Goal: Task Accomplishment & Management: Use online tool/utility

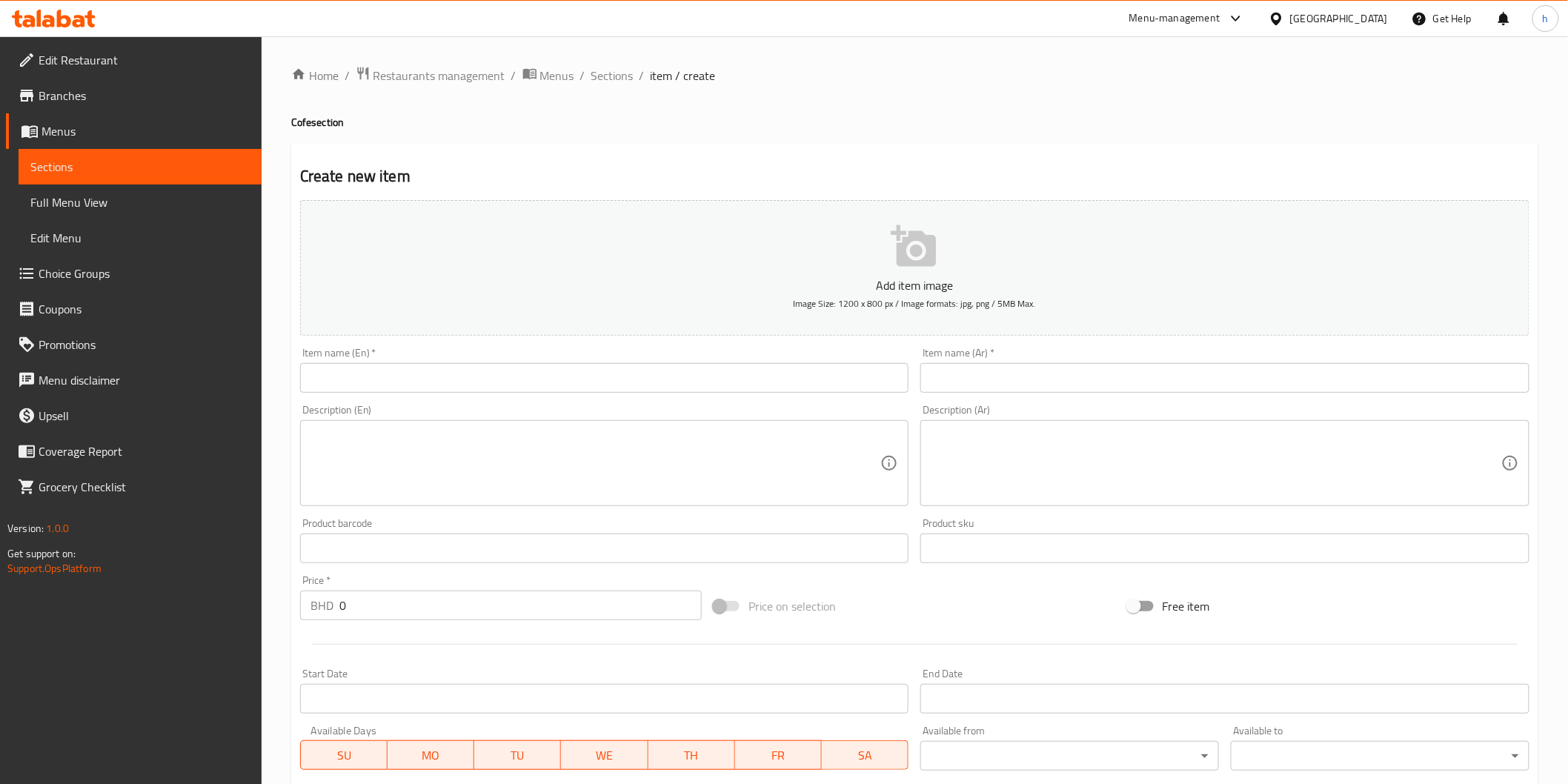
click at [1375, 18] on div "[GEOGRAPHIC_DATA]" at bounding box center [1339, 18] width 98 height 17
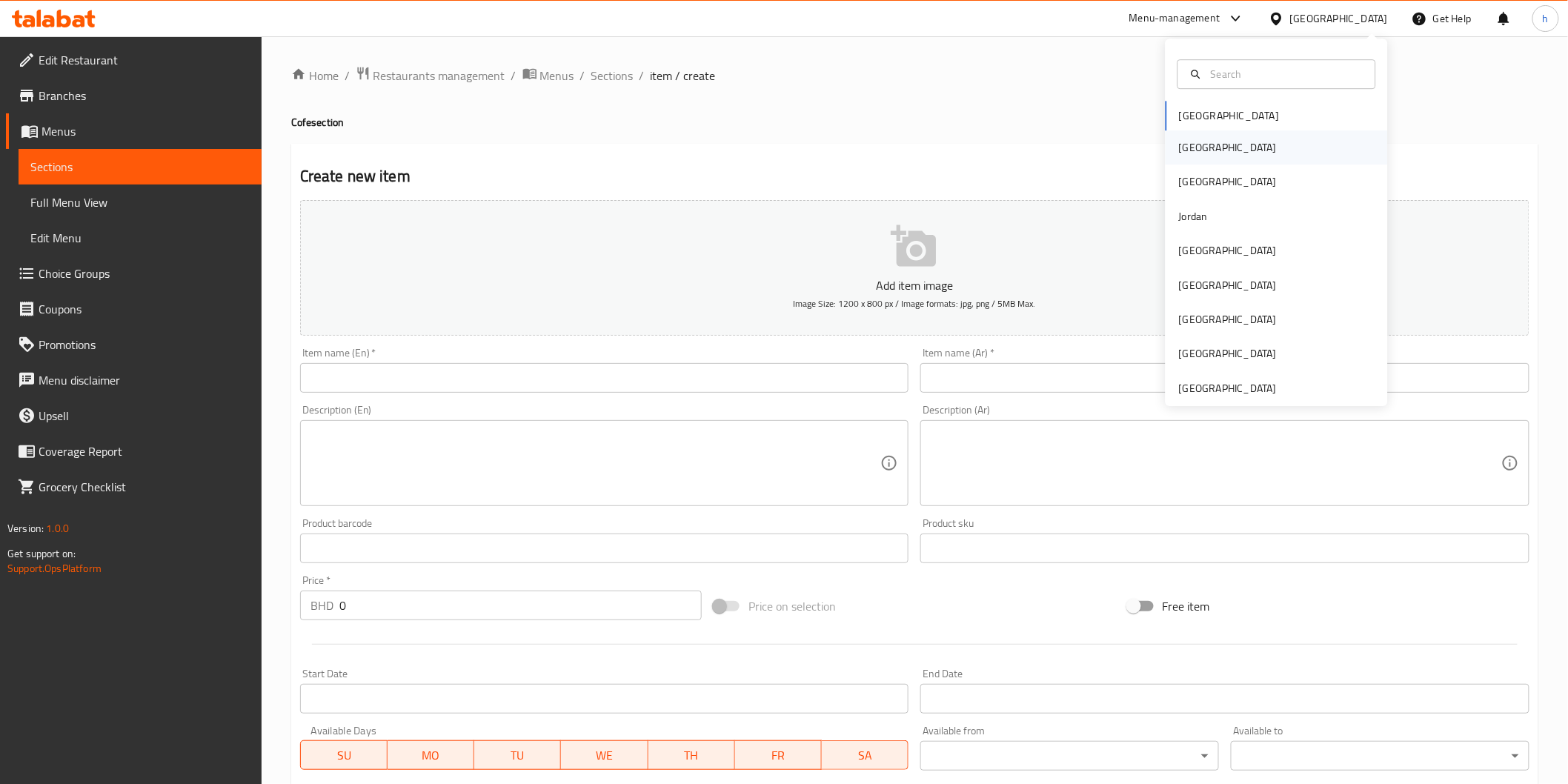
click at [1212, 150] on div "[GEOGRAPHIC_DATA]" at bounding box center [1277, 147] width 223 height 34
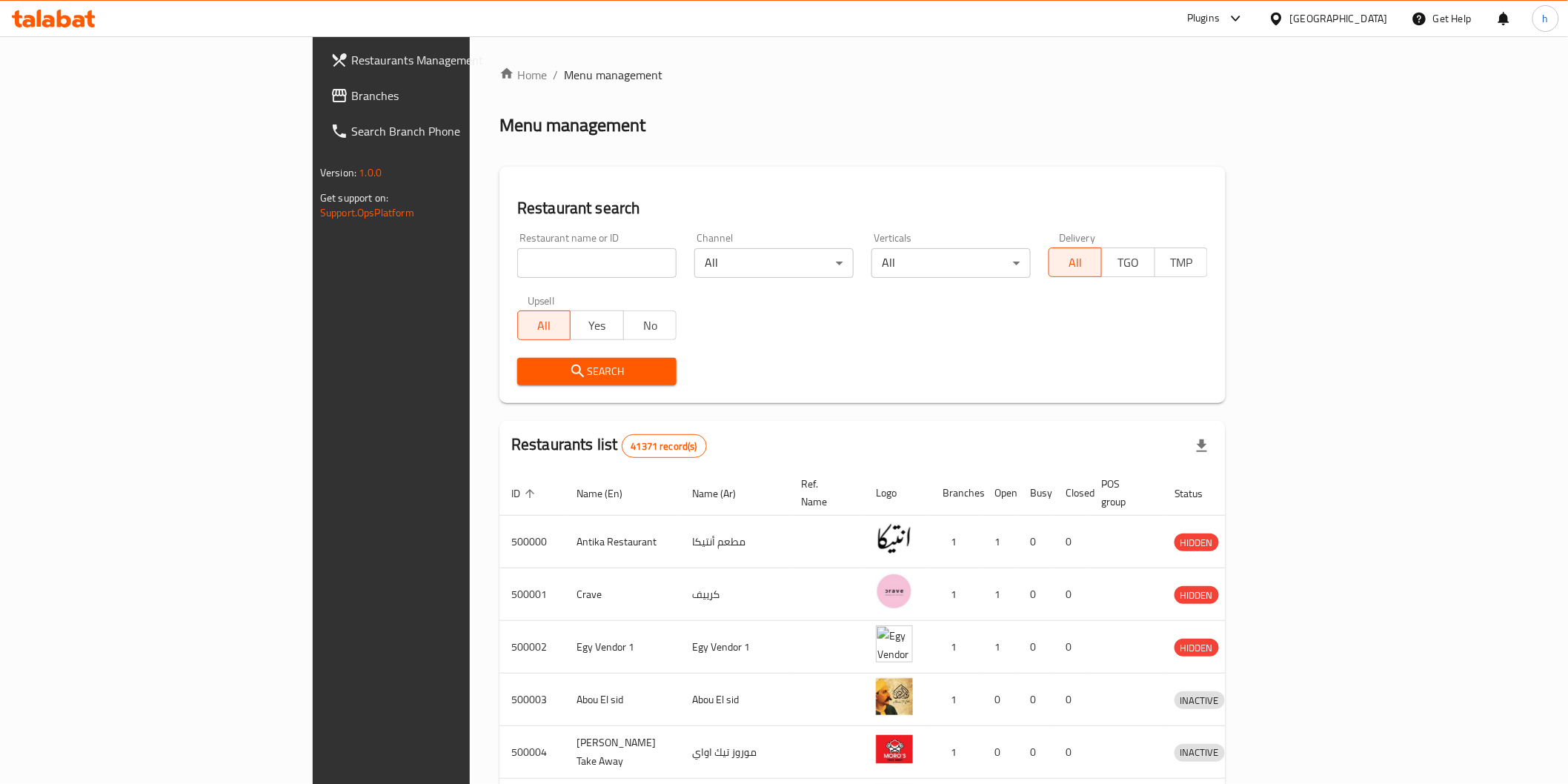
click at [352, 99] on span "Branches" at bounding box center [457, 95] width 212 height 17
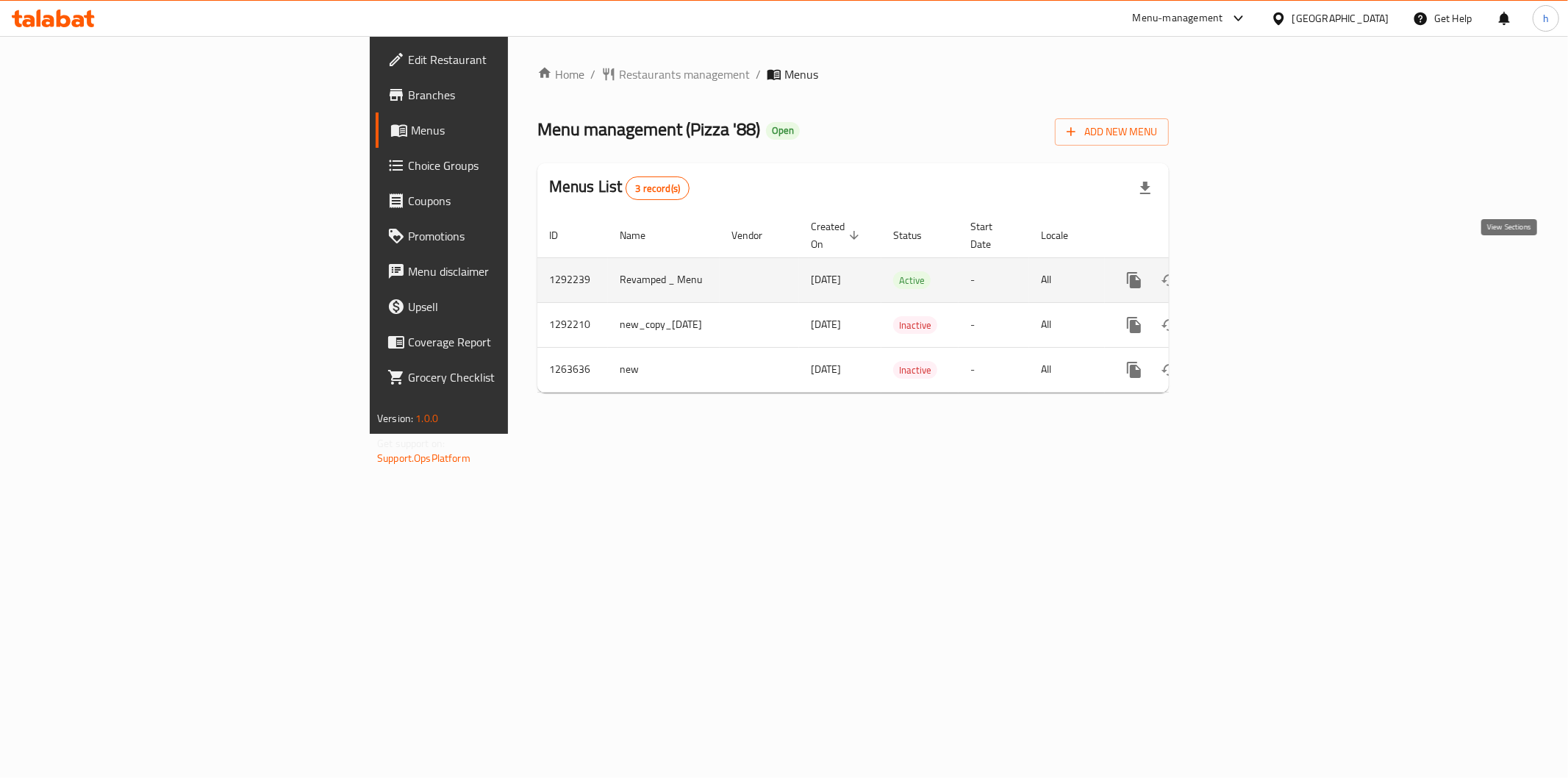
click at [1249, 271] on icon "enhanced table" at bounding box center [1239, 279] width 17 height 17
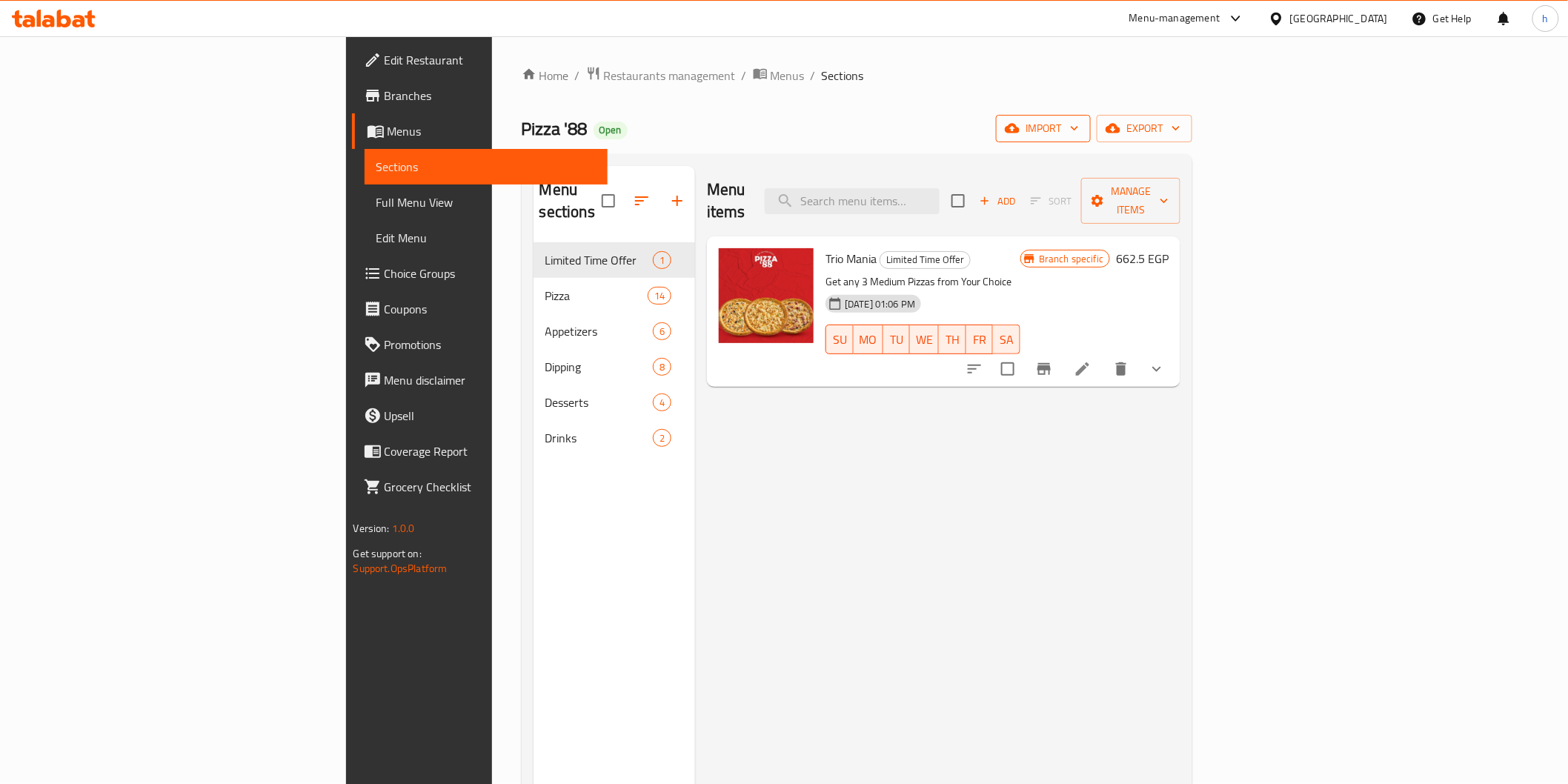
click at [1079, 131] on span "import" at bounding box center [1043, 129] width 71 height 18
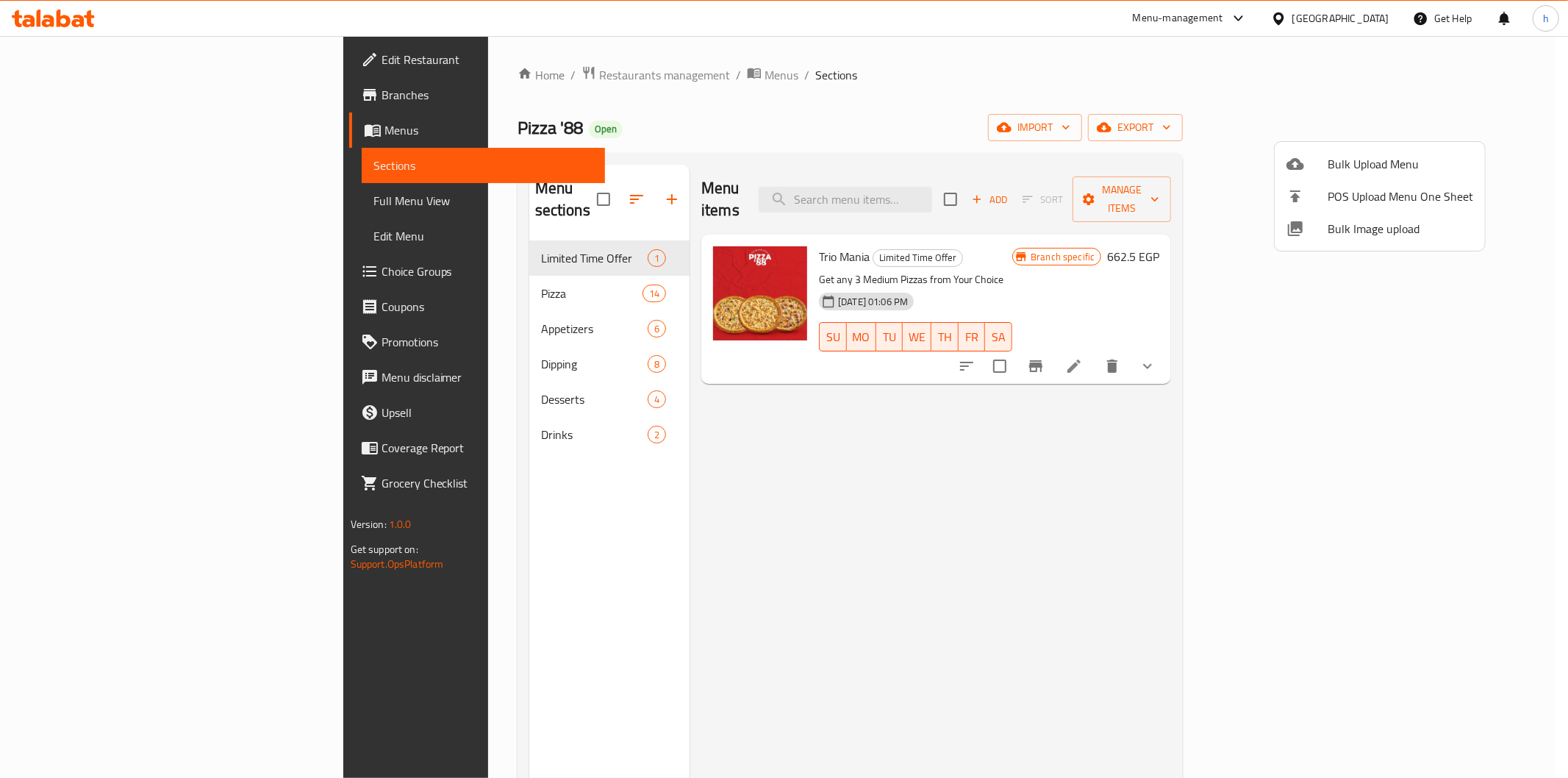
click at [1291, 122] on div at bounding box center [784, 389] width 1568 height 778
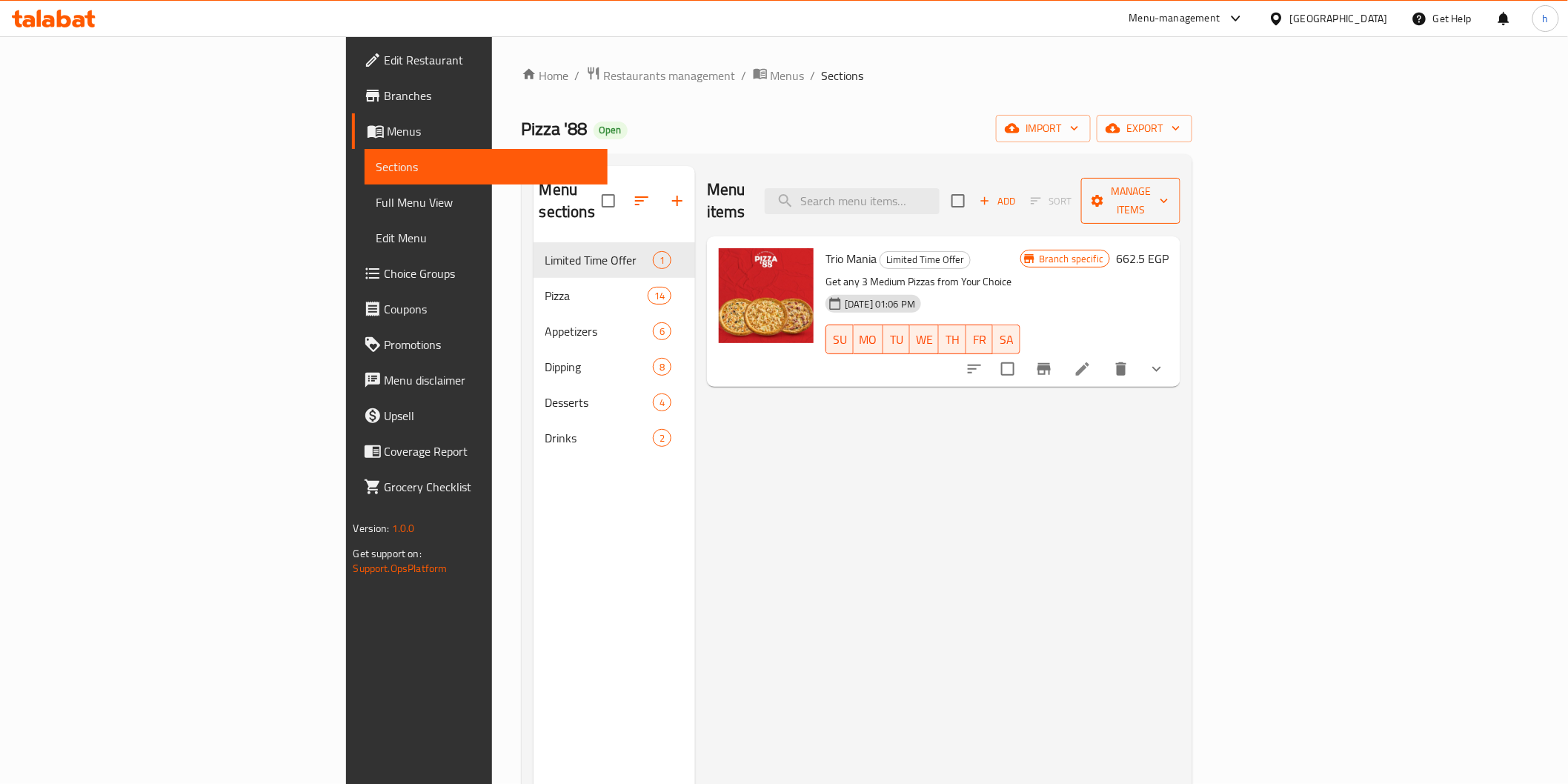
click at [1169, 188] on span "Manage items" at bounding box center [1131, 201] width 75 height 37
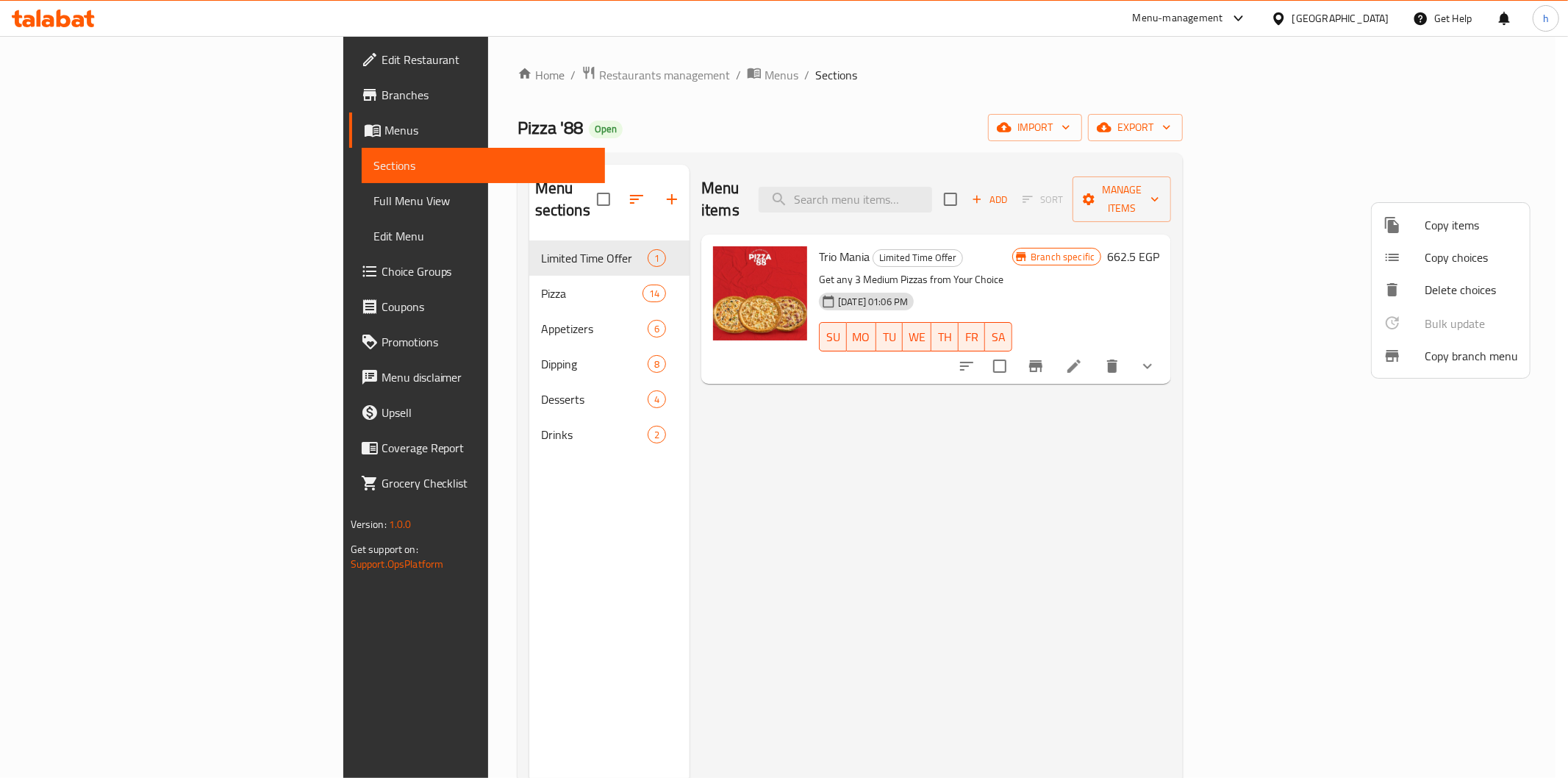
click at [1476, 362] on span "Copy branch menu" at bounding box center [1471, 355] width 93 height 17
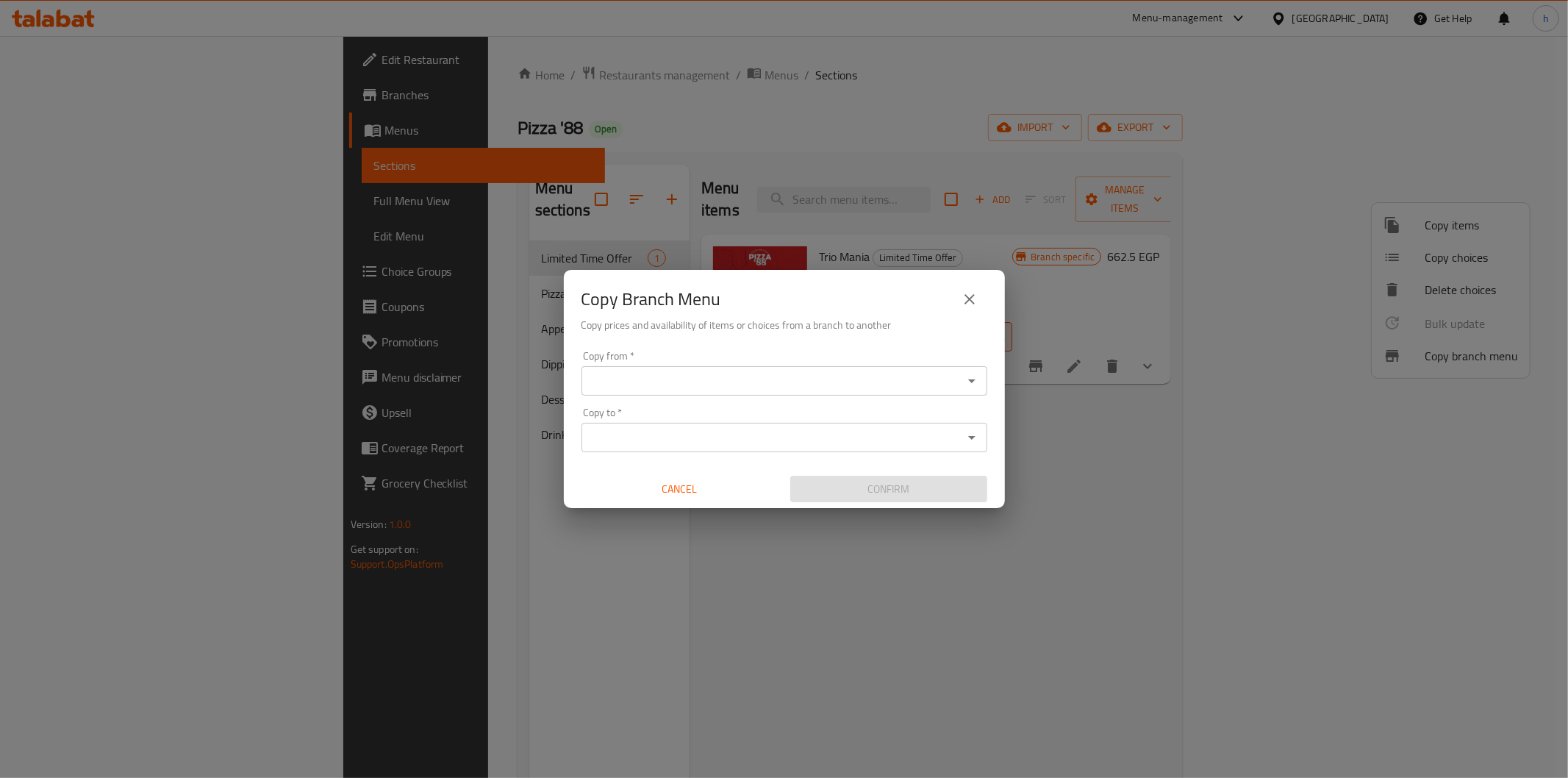
click at [706, 377] on input "Copy from   *" at bounding box center [772, 381] width 372 height 21
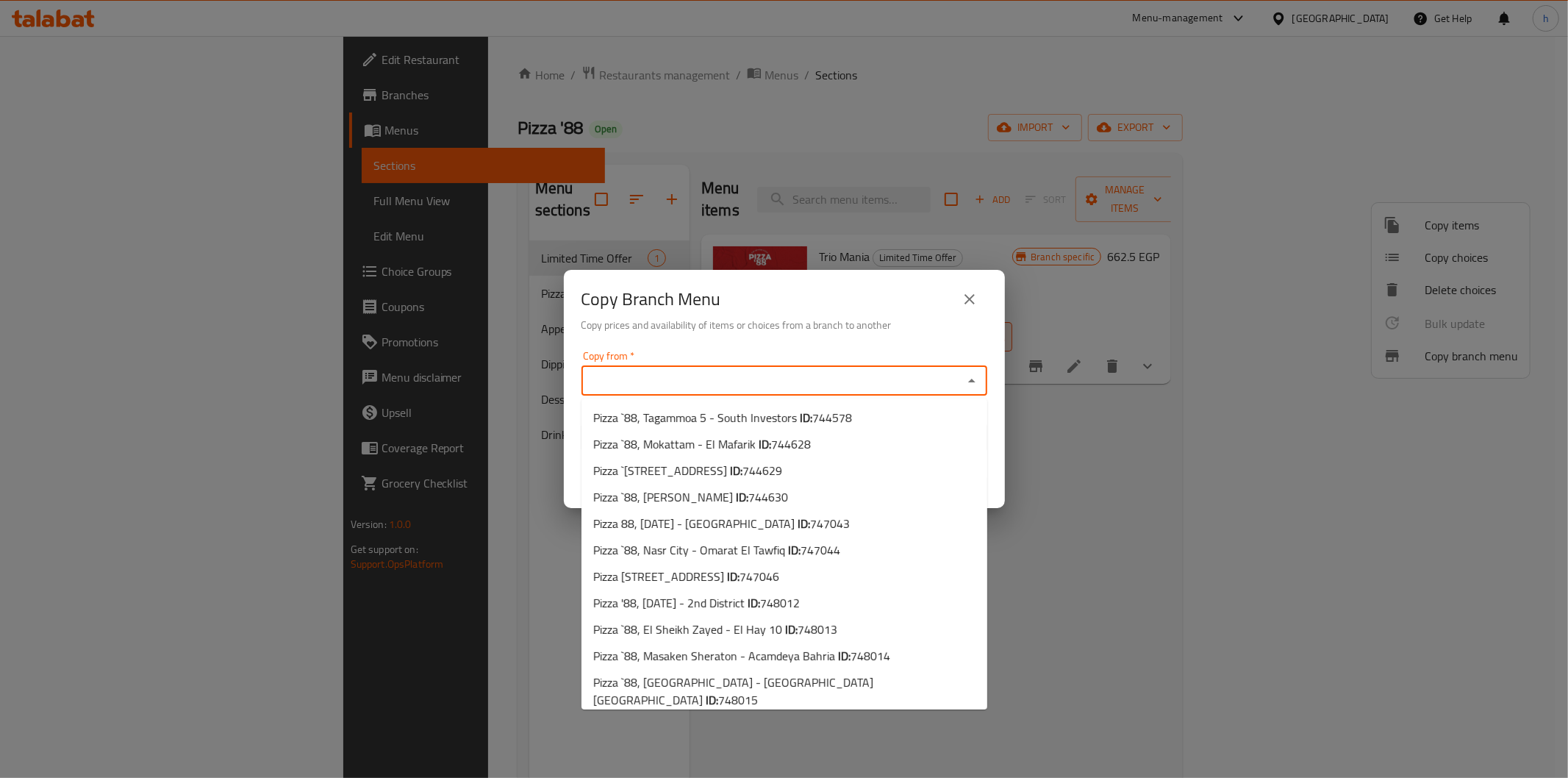
paste input "776002"
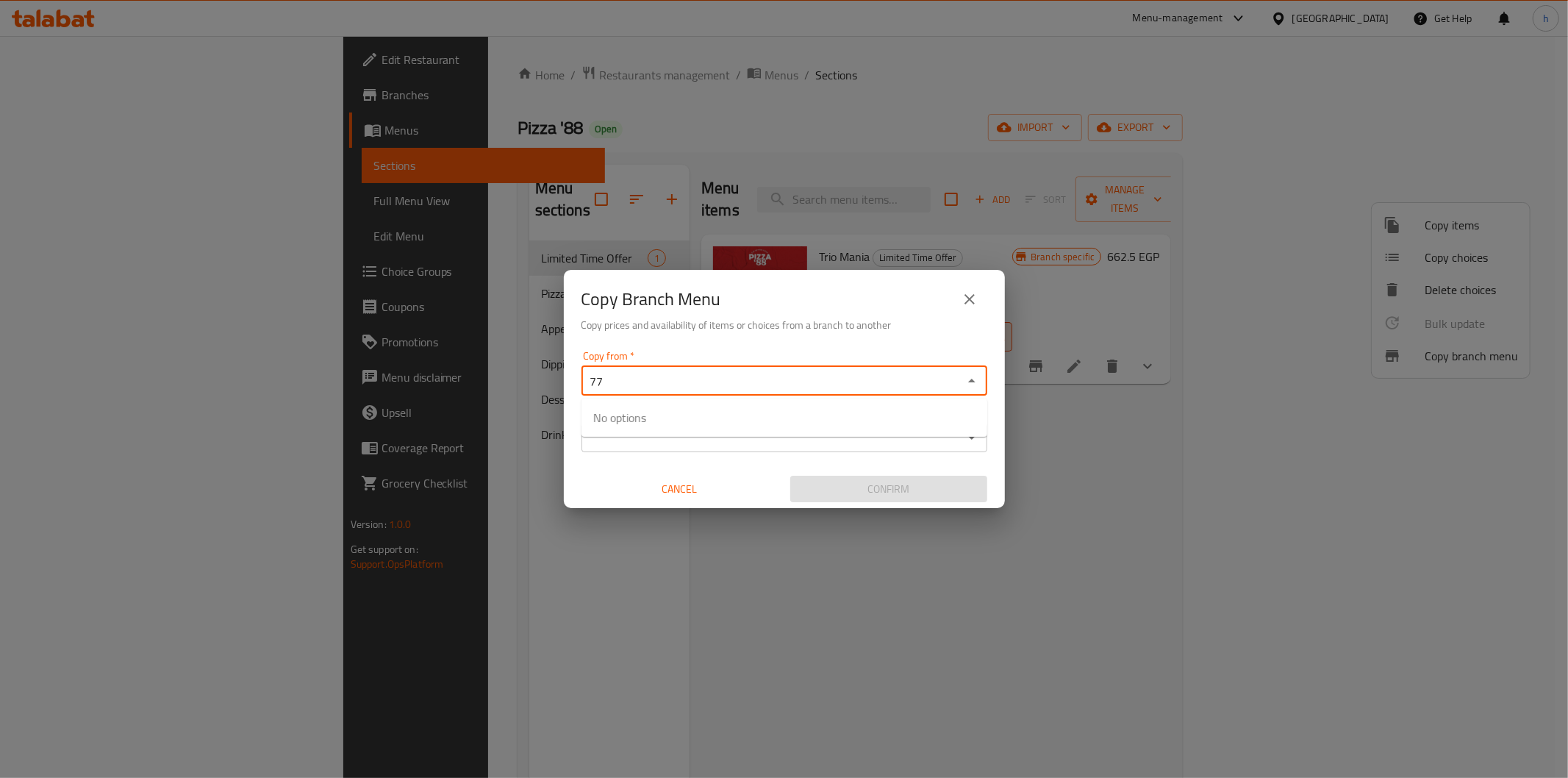
type input "7"
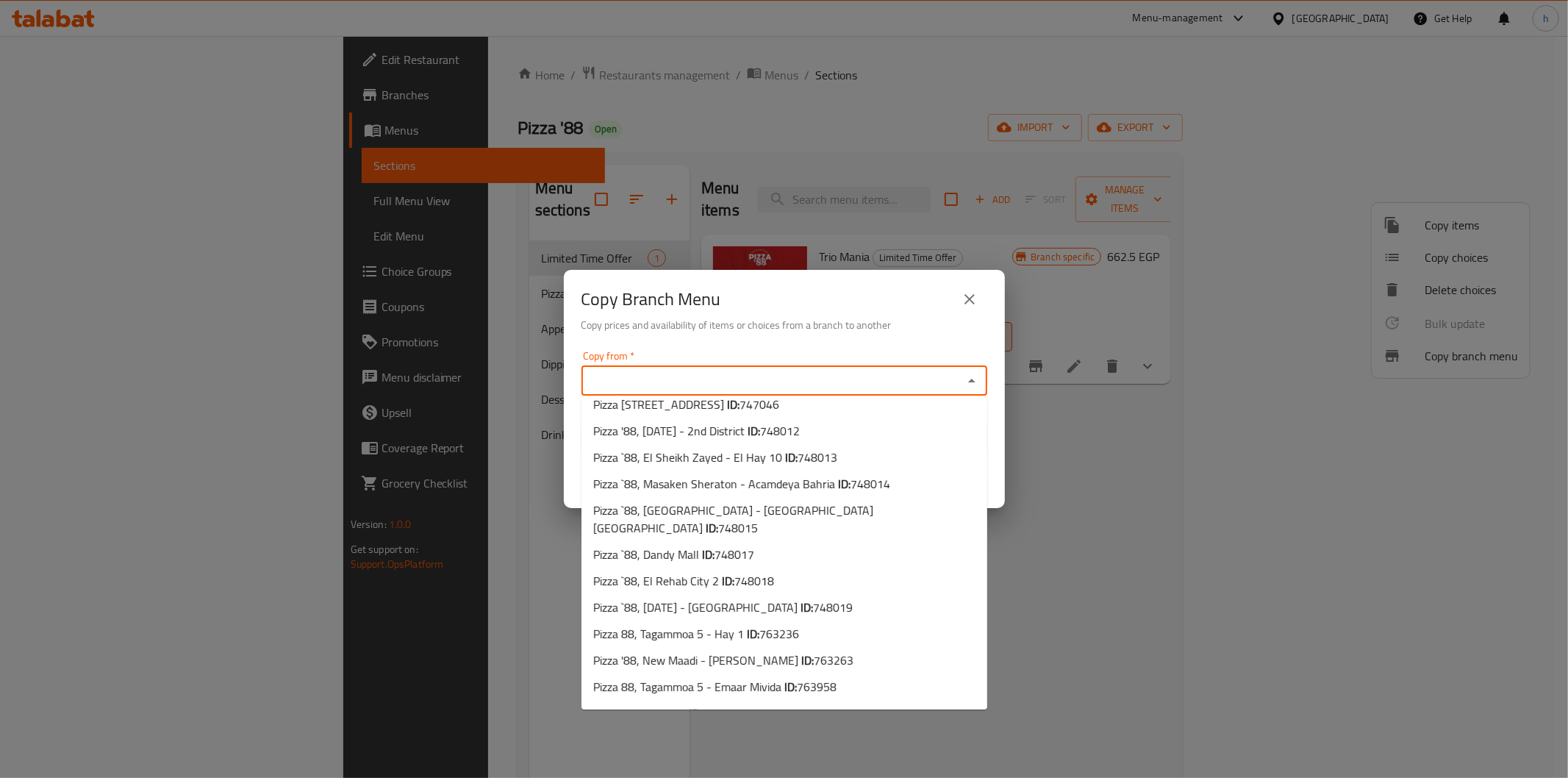
scroll to position [327, 0]
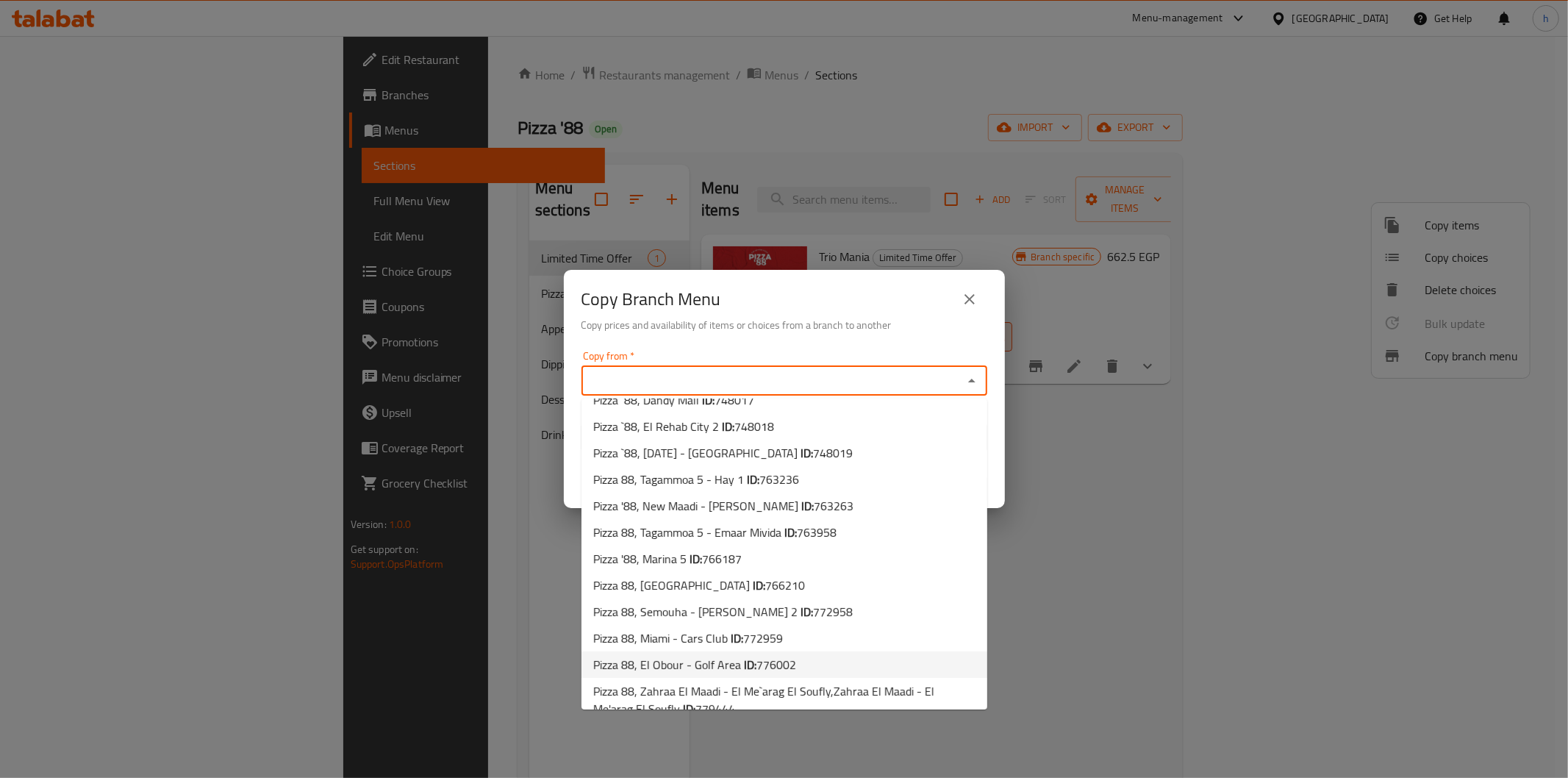
click at [807, 652] on li "Pizza 88, El Obour - Golf Area ID: 776002" at bounding box center [784, 665] width 406 height 26
type input "Pizza 88, El Obour - Golf Area"
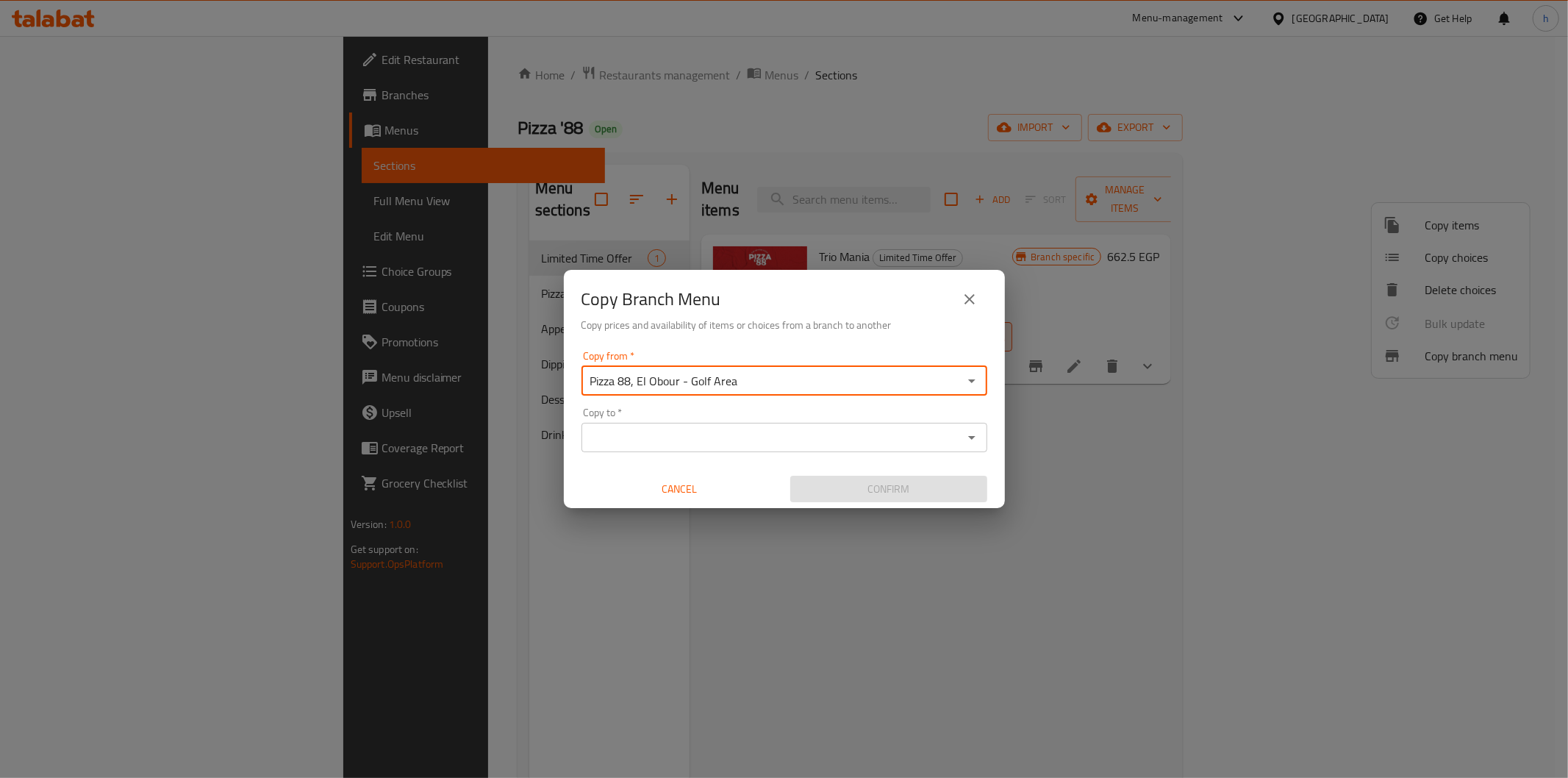
click at [903, 439] on input "Copy to   *" at bounding box center [772, 437] width 372 height 21
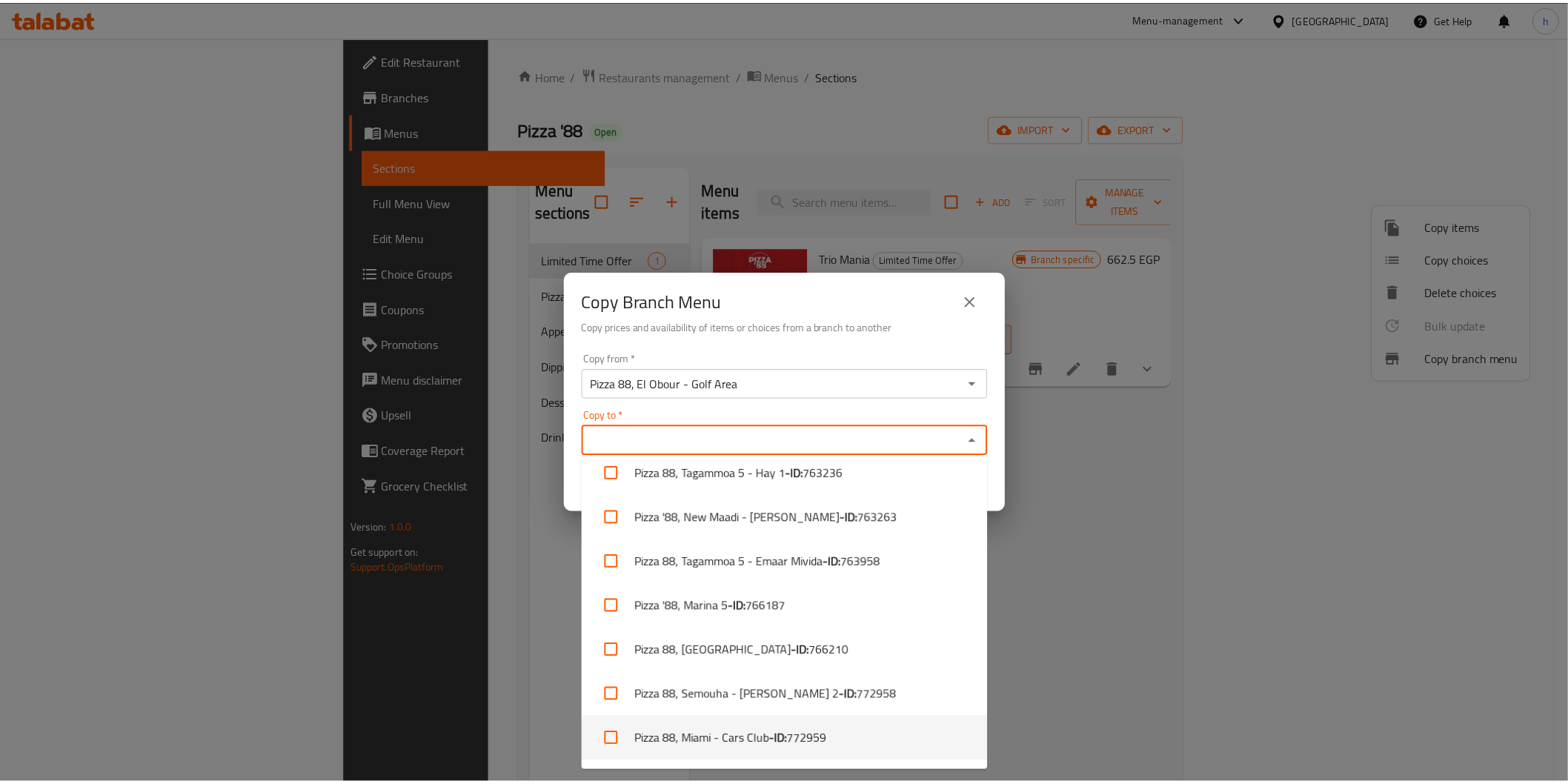
scroll to position [720, 0]
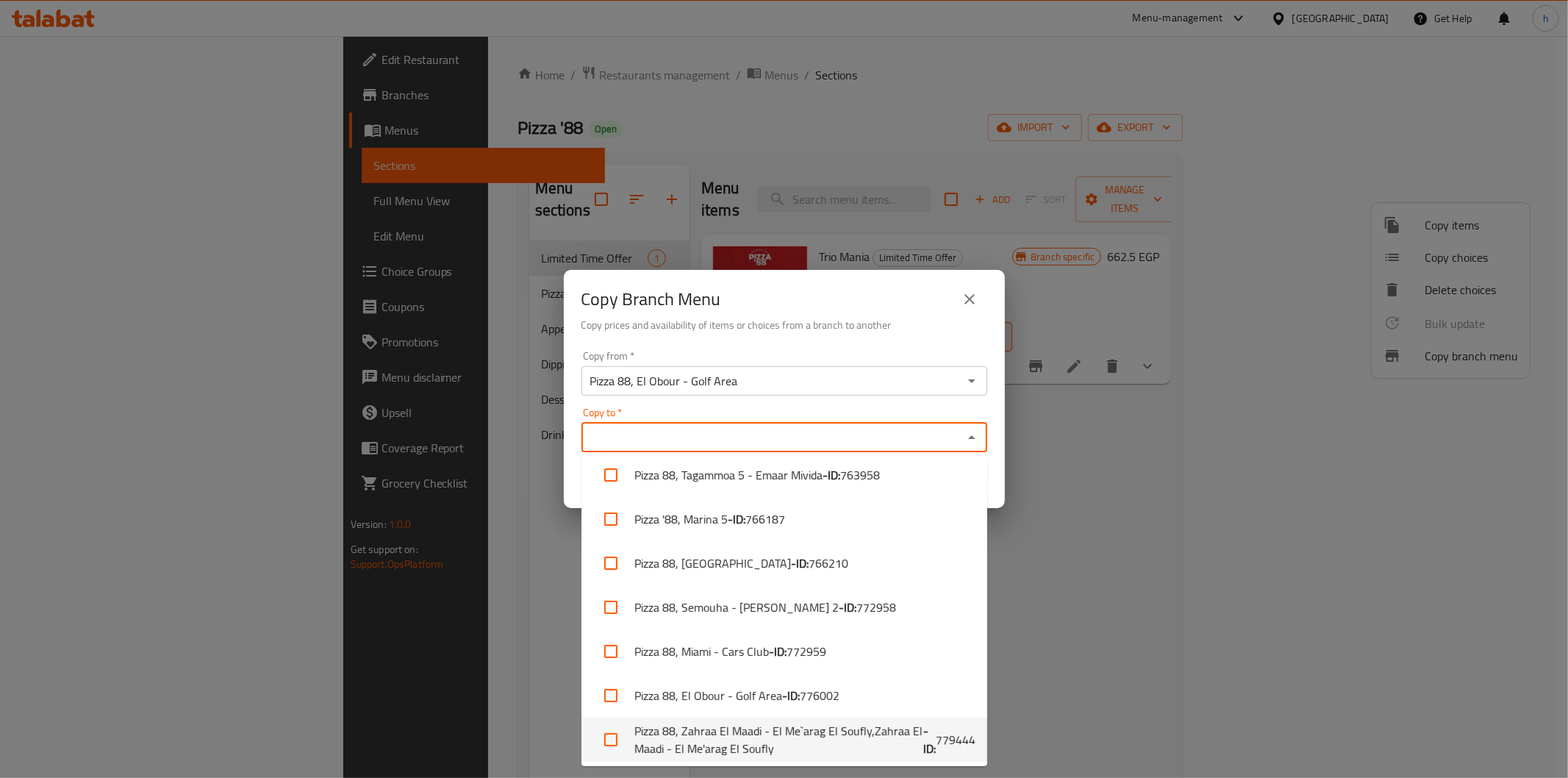
click at [790, 732] on li "Pizza 88, Zahraa El Maadi - El Me`arag El Soufly,Zahraa El Maadi - El Me'arag E…" at bounding box center [784, 740] width 406 height 44
checkbox input "true"
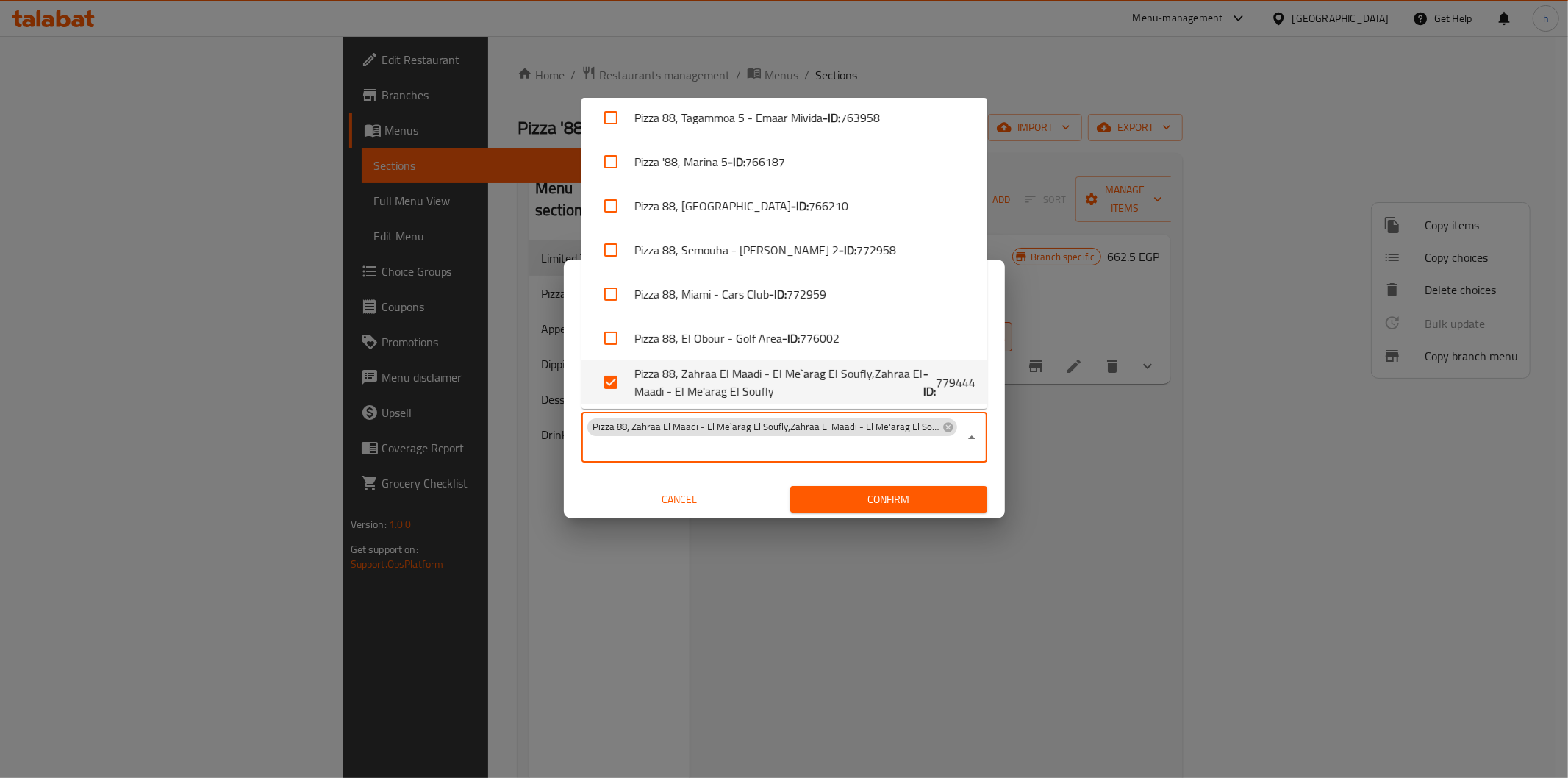
click at [821, 577] on div "Copy Branch Menu Copy prices and availability of items or choices from a branch…" at bounding box center [784, 389] width 1568 height 778
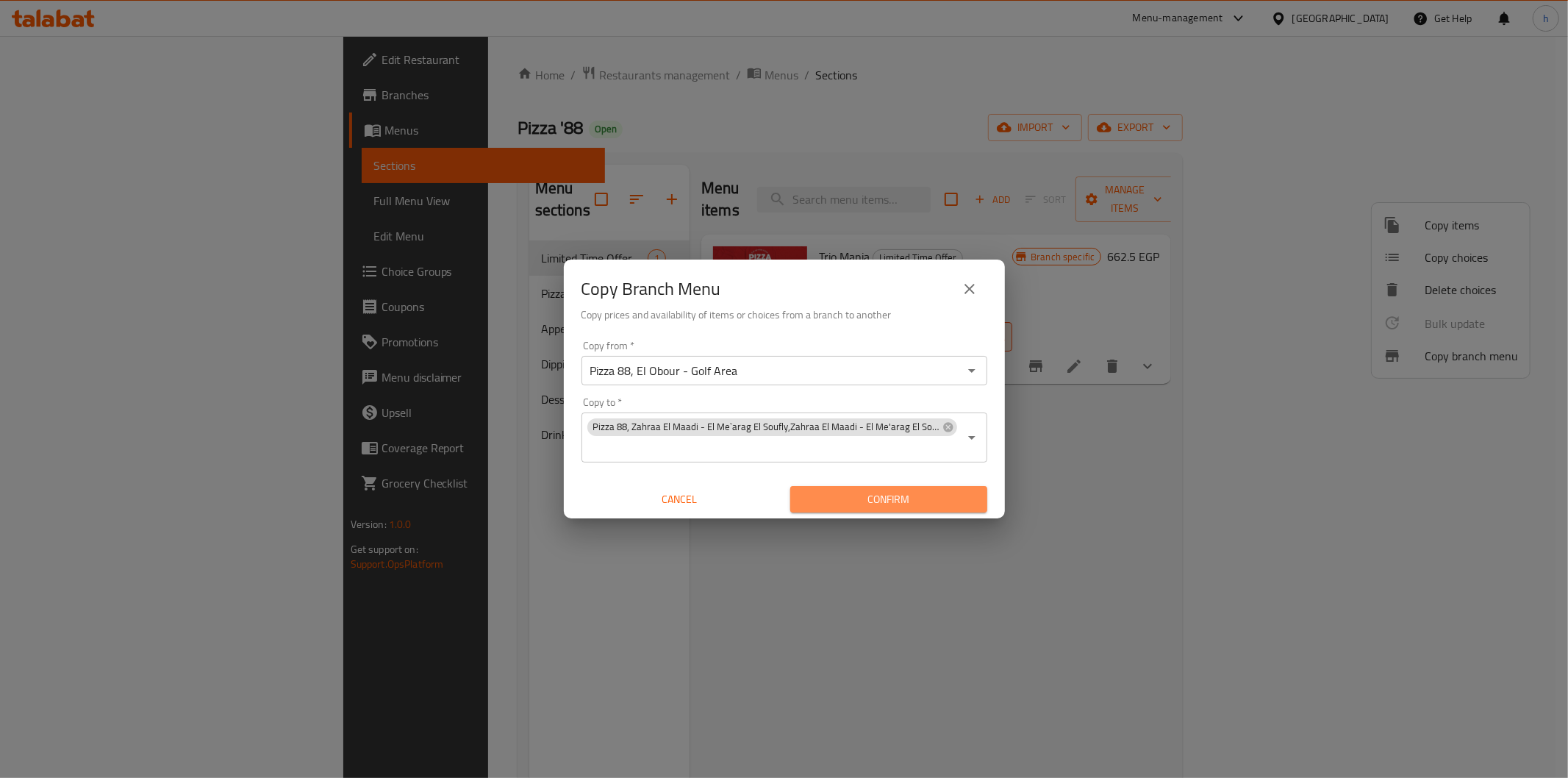
click at [897, 495] on span "Confirm" at bounding box center [889, 499] width 173 height 18
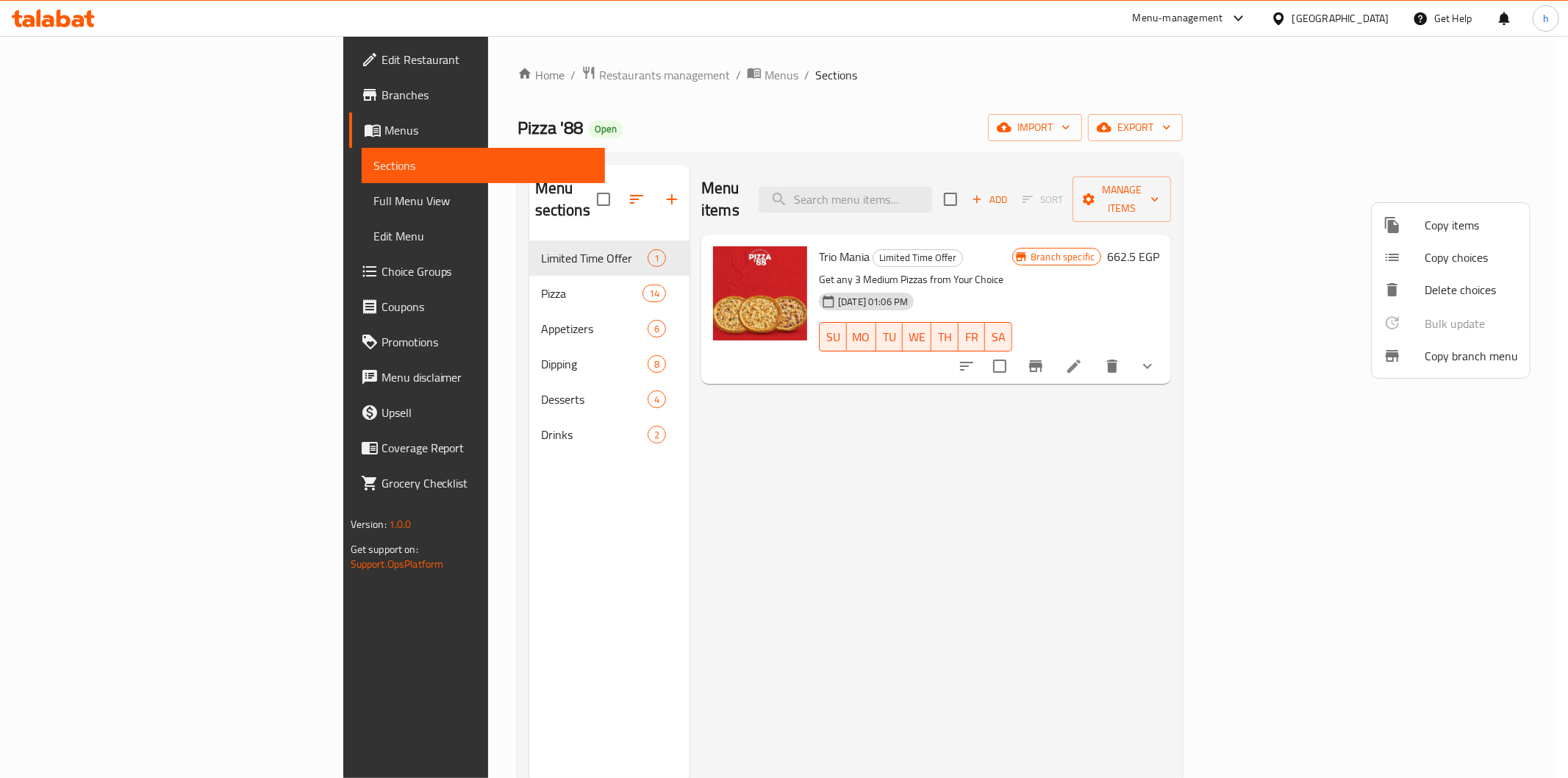
click at [83, 98] on div at bounding box center [784, 389] width 1568 height 778
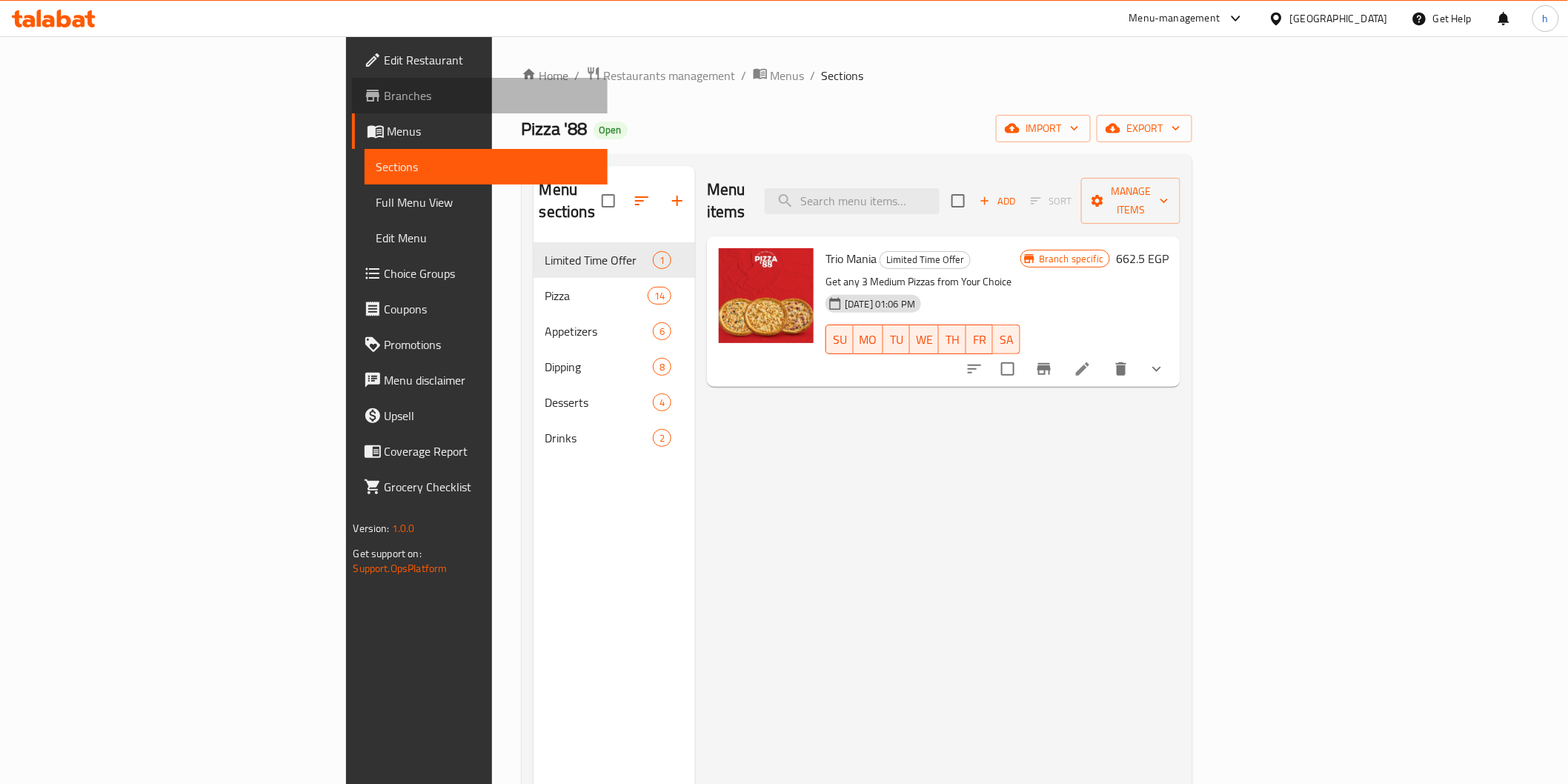
click at [385, 91] on span "Branches" at bounding box center [490, 95] width 212 height 17
